Goal: Task Accomplishment & Management: Manage account settings

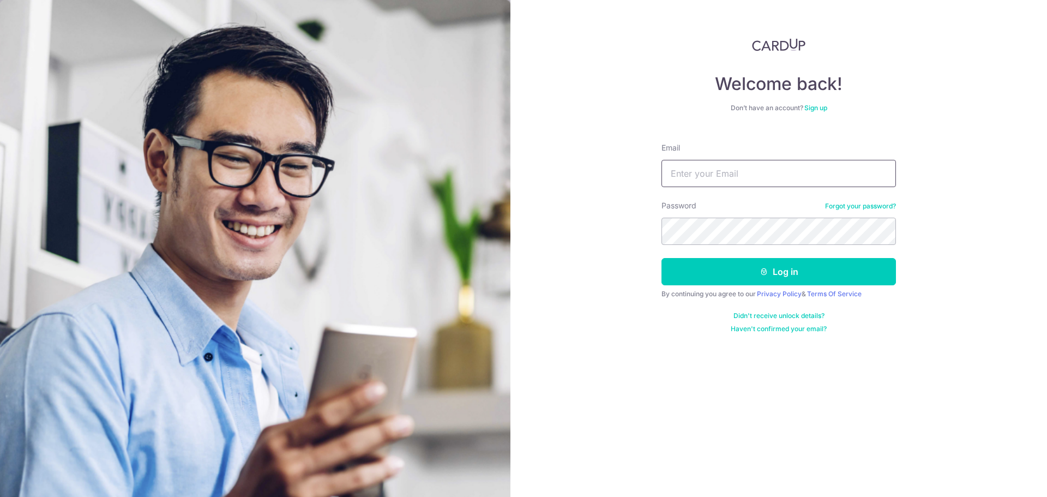
click at [685, 165] on input "Email" at bounding box center [778, 173] width 234 height 27
type input "[PERSON_NAME][EMAIL_ADDRESS][DOMAIN_NAME]"
click at [709, 221] on div "Password Forgot your password?" at bounding box center [778, 222] width 234 height 45
click at [661, 258] on button "Log in" at bounding box center [778, 271] width 234 height 27
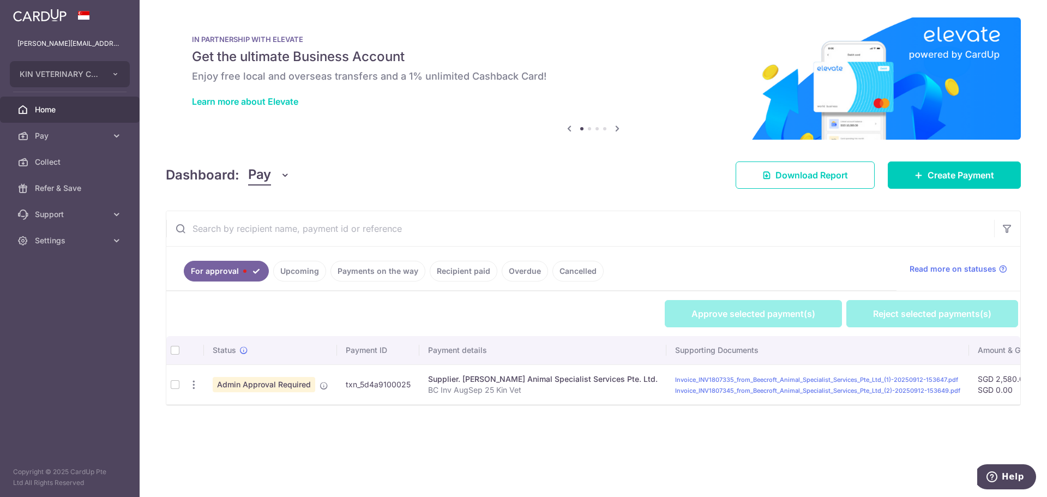
click at [173, 383] on td at bounding box center [174, 384] width 17 height 40
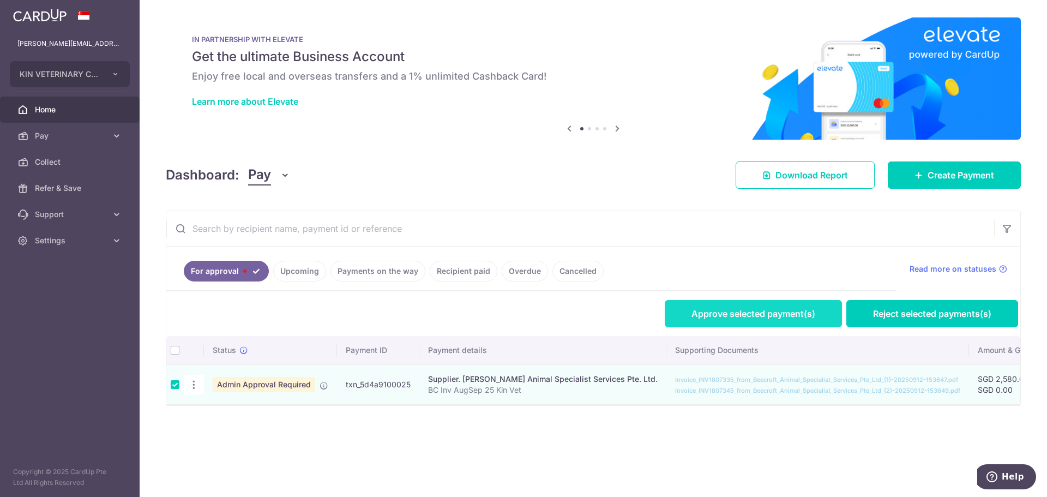
click at [715, 318] on link "Approve selected payment(s)" at bounding box center [753, 313] width 177 height 27
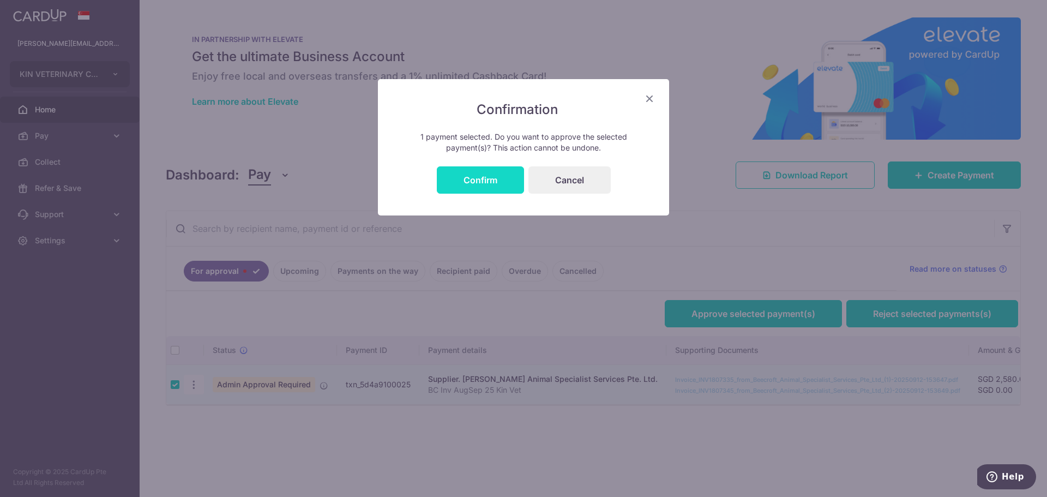
click at [480, 181] on button "Confirm" at bounding box center [480, 179] width 87 height 27
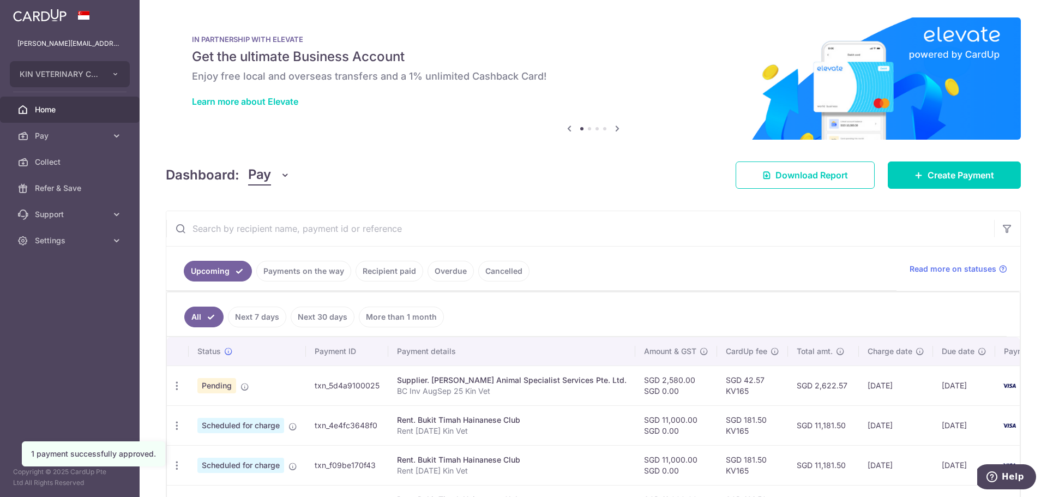
click at [826, 306] on ul "All Next 7 days Next 30 days More than 1 month" at bounding box center [587, 314] width 840 height 44
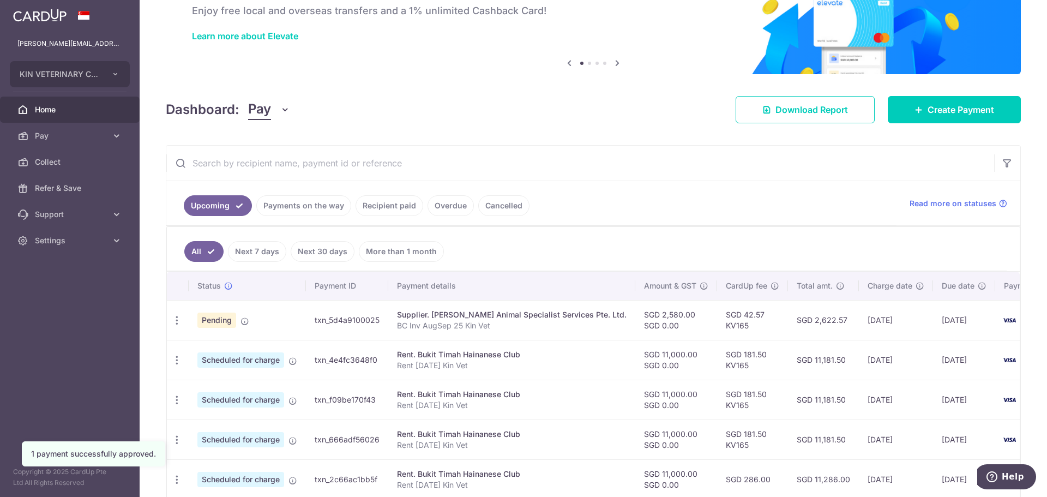
scroll to position [126, 0]
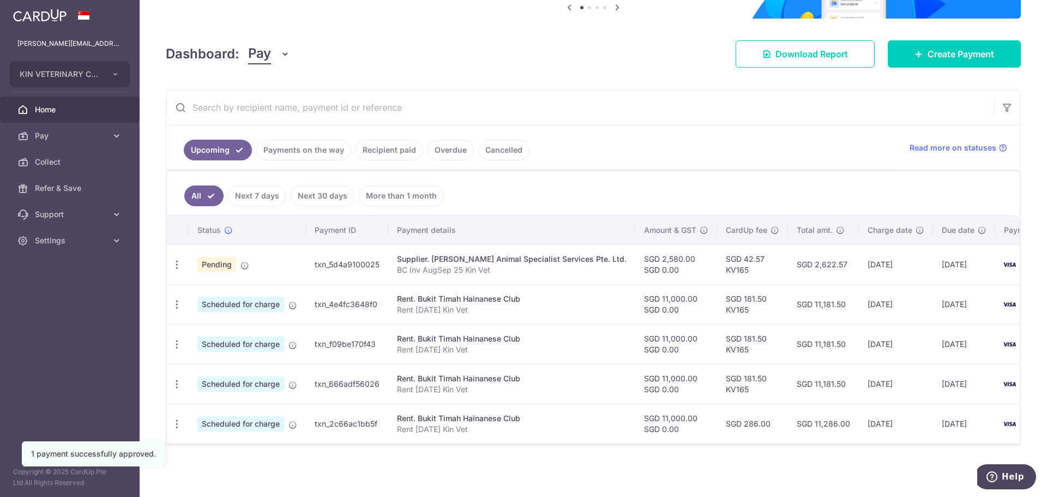
click at [276, 140] on link "Payments on the way" at bounding box center [303, 150] width 95 height 21
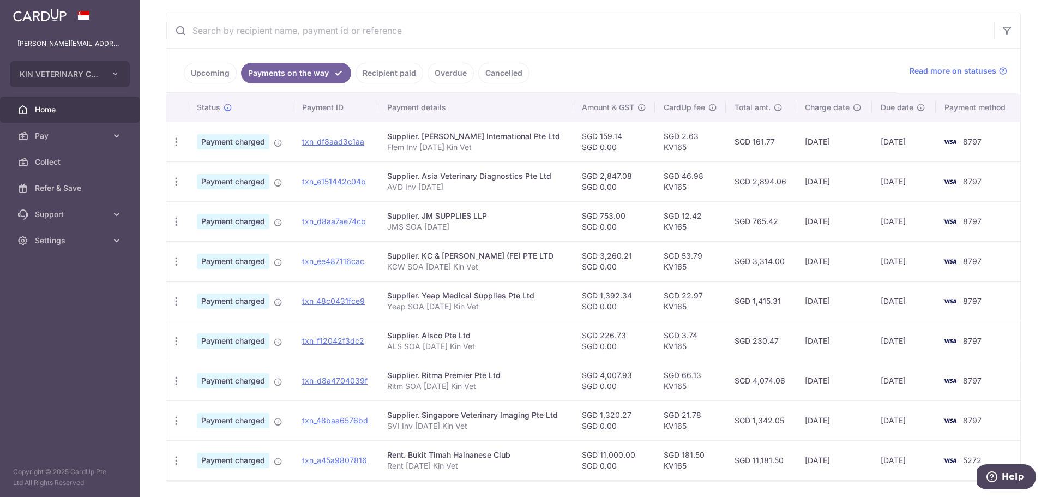
scroll to position [234, 0]
